Goal: Find specific page/section: Locate a particular part of the current website

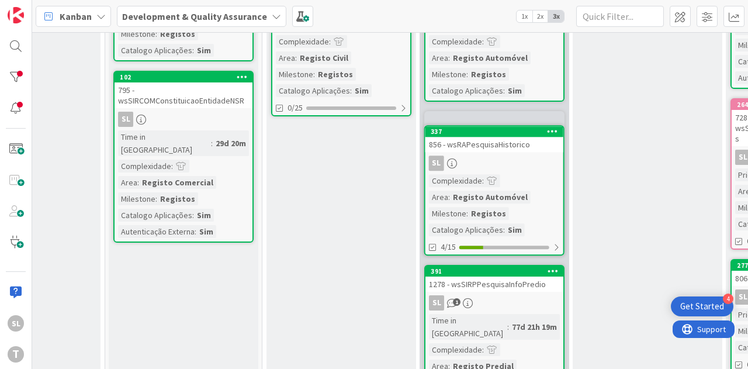
scroll to position [186, 396]
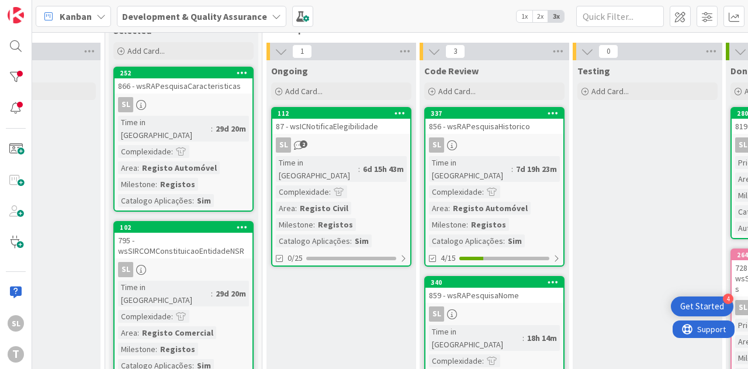
scroll to position [0, 396]
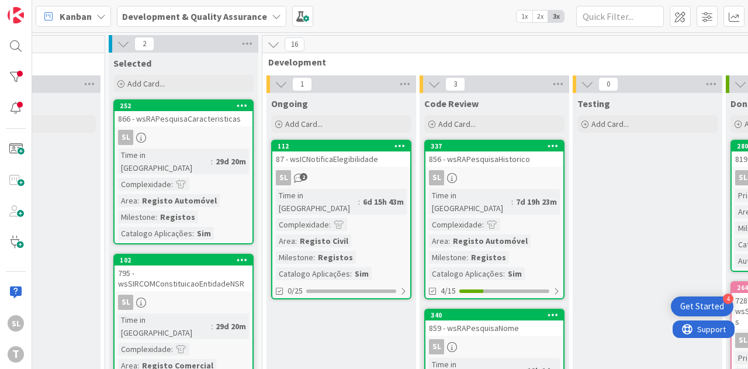
click at [352, 165] on div "87 - wsICNotificaElegibilidade" at bounding box center [341, 158] width 138 height 15
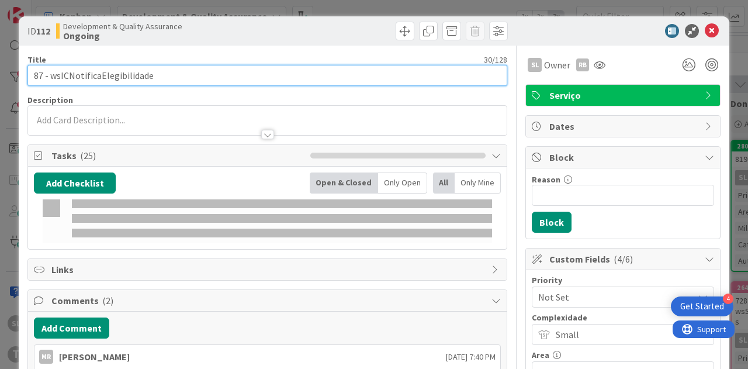
click at [133, 72] on input "87 - wsICNotificaElegibilidade" at bounding box center [267, 75] width 480 height 21
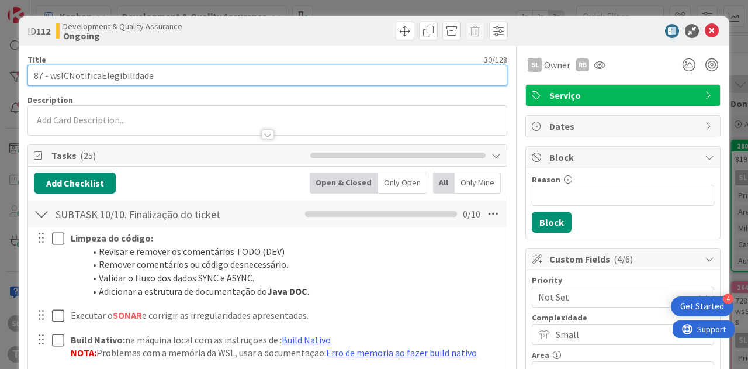
click at [133, 72] on input "87 - wsICNotificaElegibilidade" at bounding box center [267, 75] width 480 height 21
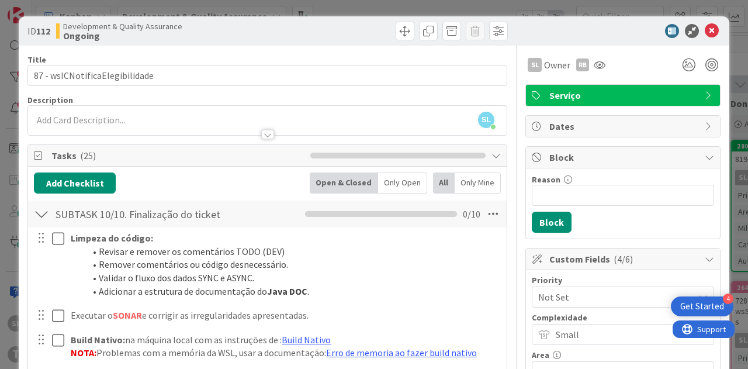
click at [252, 8] on div "ID 112 Development & Quality Assurance Ongoing Title 30 / 128 87 - wsICNotifica…" at bounding box center [374, 184] width 748 height 369
